Goal: Task Accomplishment & Management: Manage account settings

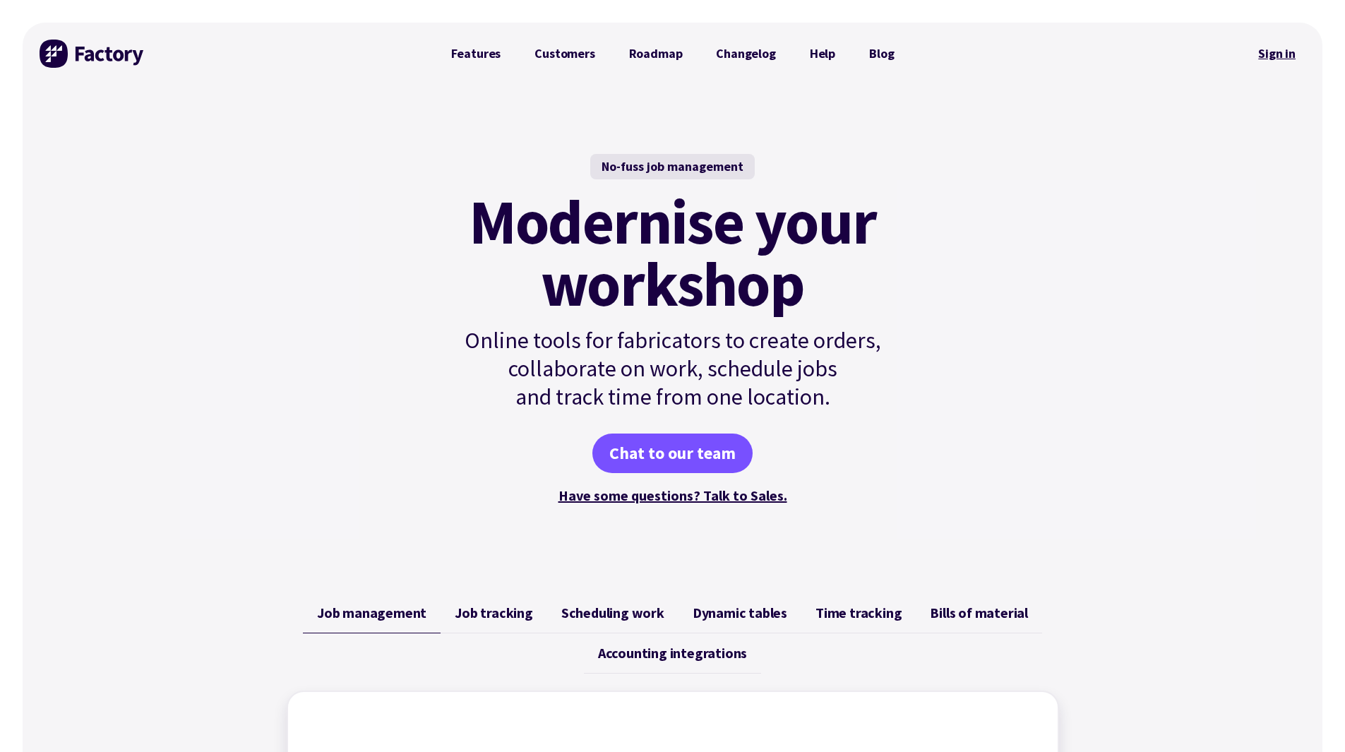
click at [1281, 55] on link "Sign in" at bounding box center [1276, 53] width 57 height 32
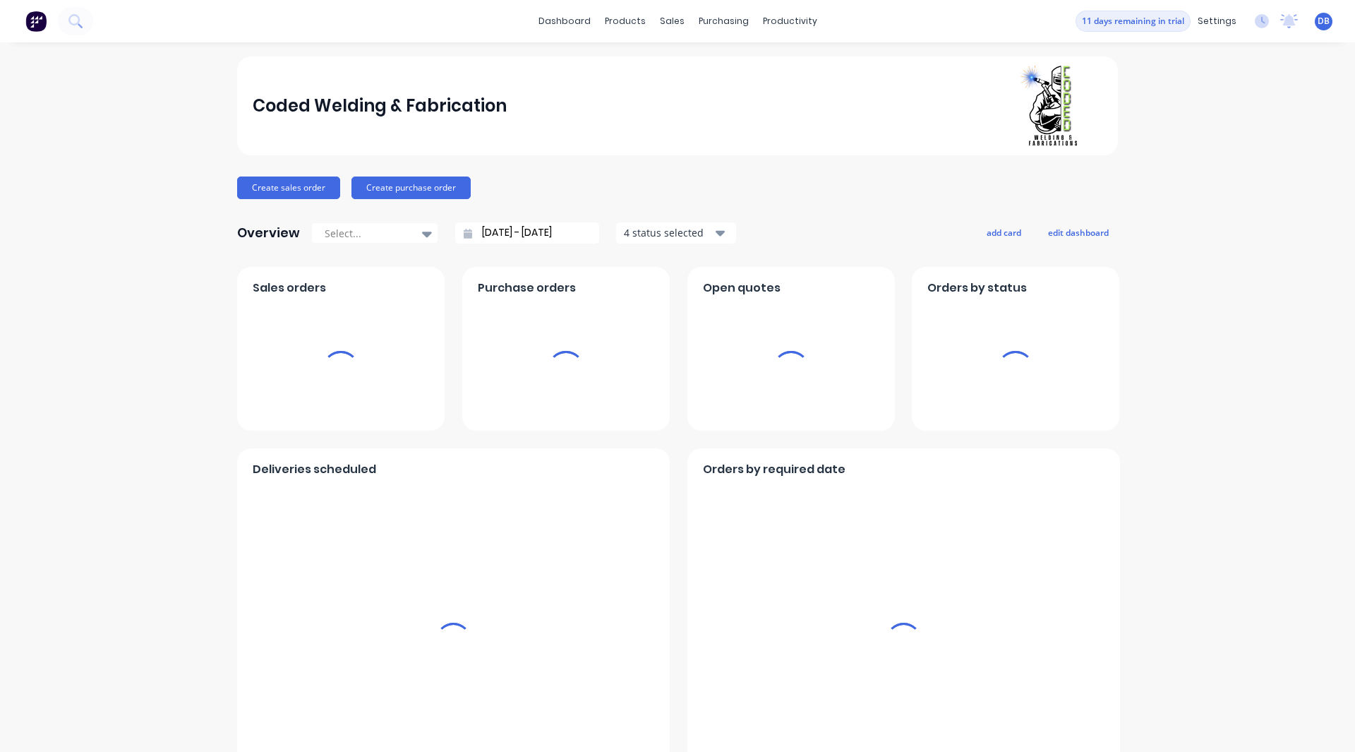
click at [1318, 26] on span "DB" at bounding box center [1324, 21] width 12 height 13
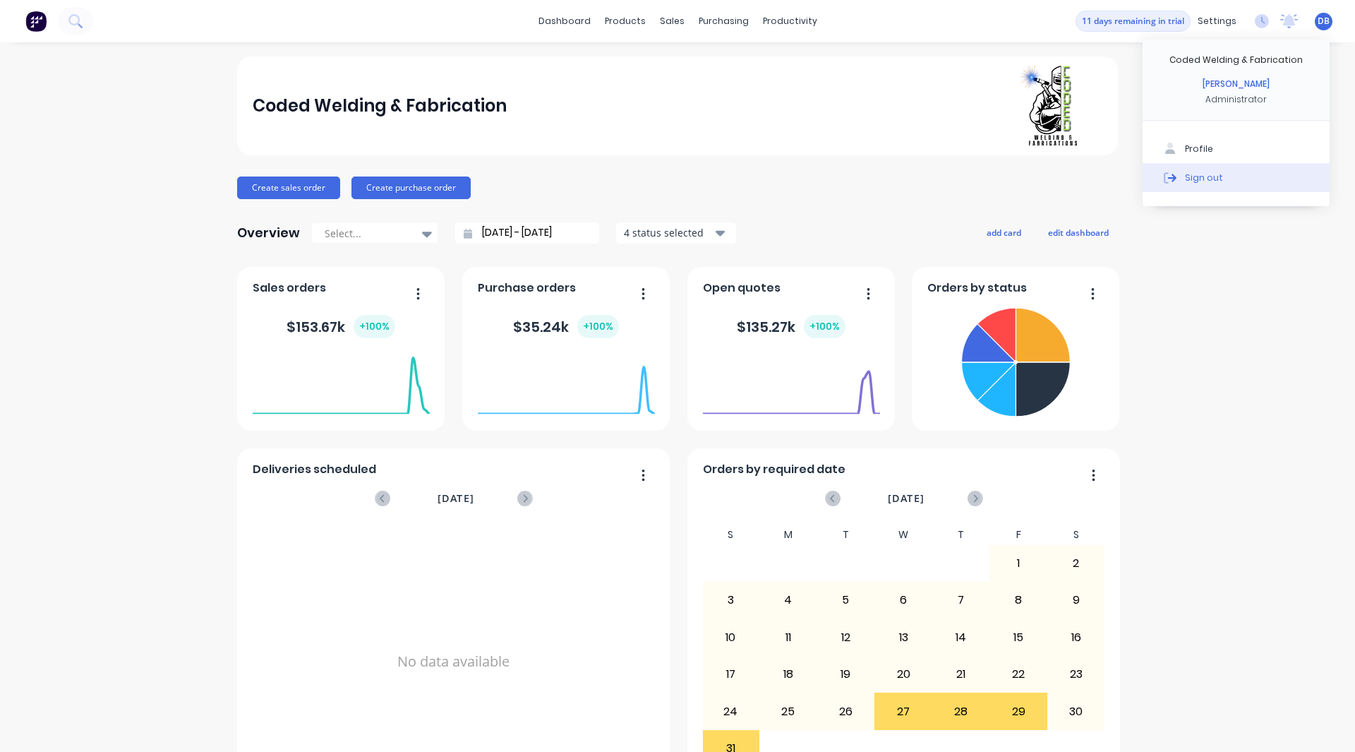
click at [1212, 174] on button "Sign out" at bounding box center [1236, 177] width 187 height 28
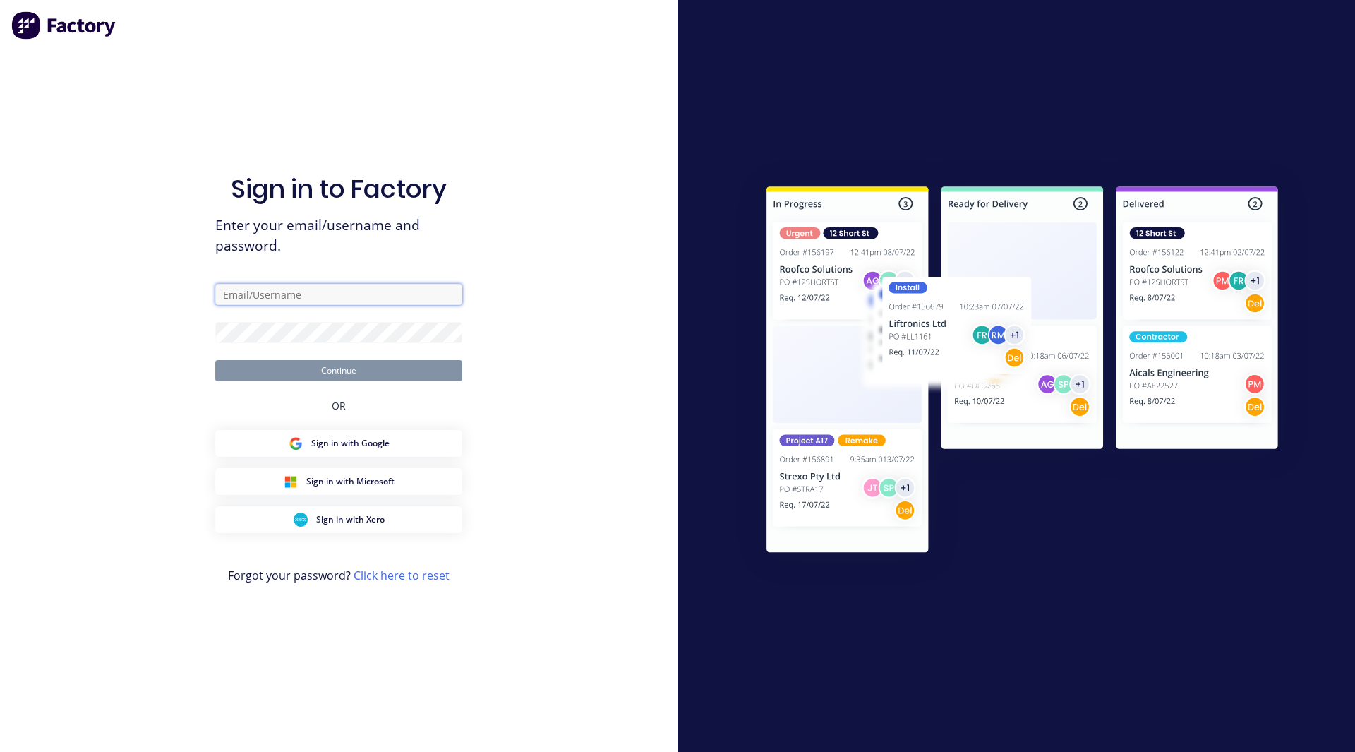
type input "[PERSON_NAME]"
click at [259, 294] on input "[PERSON_NAME]" at bounding box center [338, 294] width 247 height 21
click at [426, 577] on link "Click here to reset" at bounding box center [402, 576] width 96 height 16
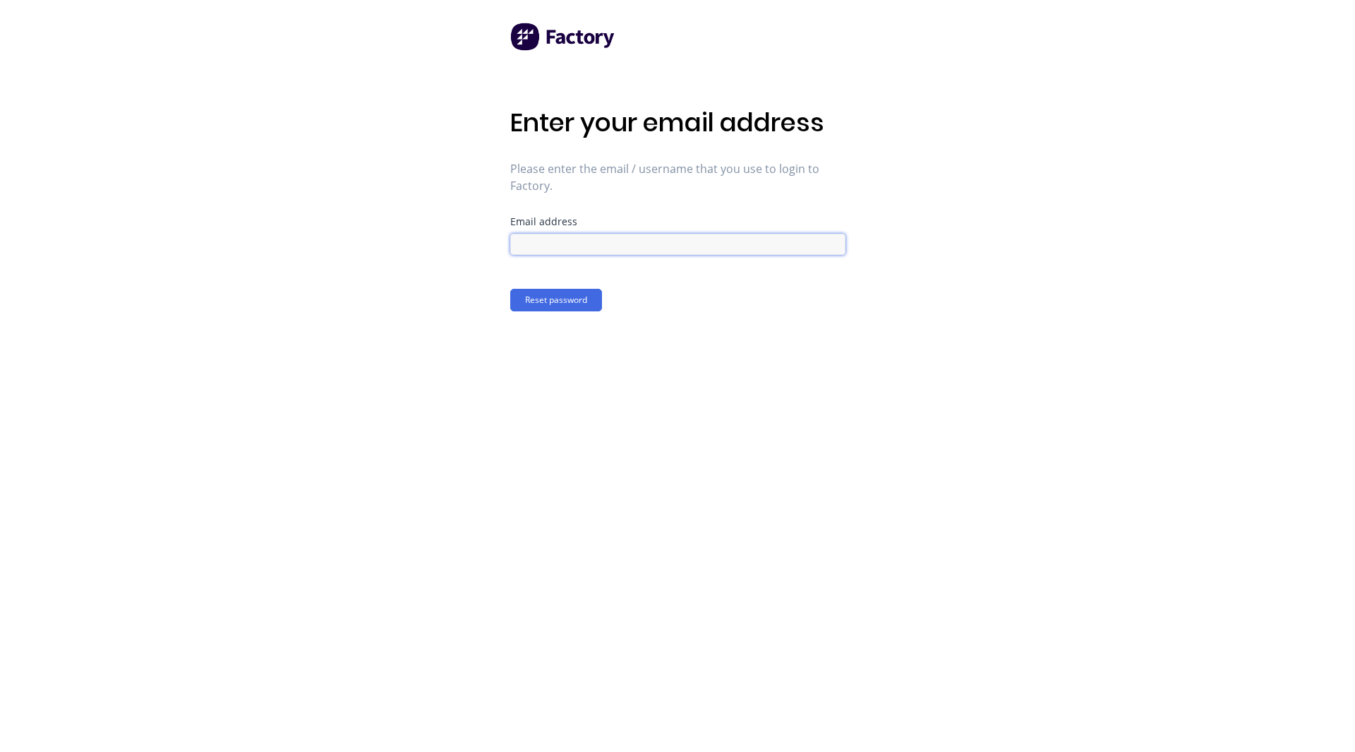
click at [576, 239] on input at bounding box center [677, 244] width 335 height 21
type input "[EMAIL_ADDRESS][DOMAIN_NAME]"
click at [510, 289] on button "Reset password" at bounding box center [556, 300] width 92 height 23
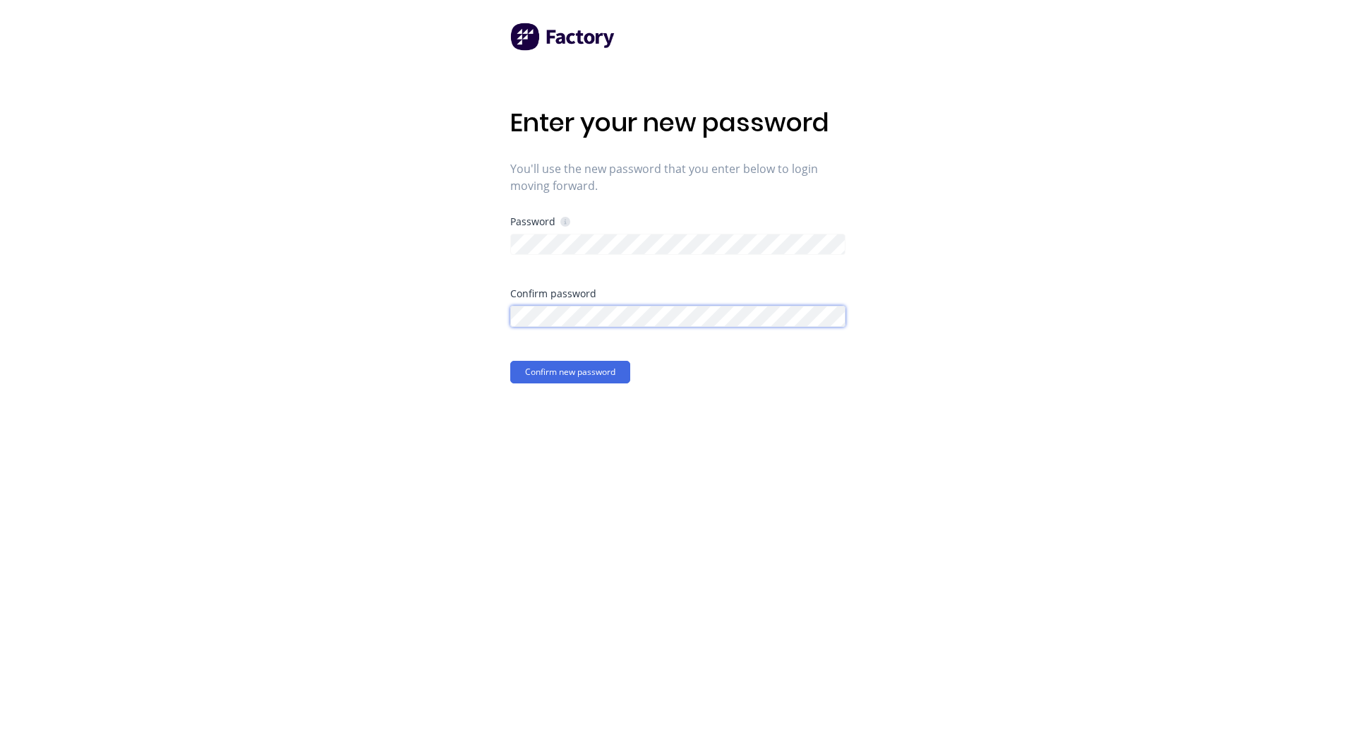
click at [510, 361] on button "Confirm new password" at bounding box center [570, 372] width 120 height 23
